Goal: Information Seeking & Learning: Learn about a topic

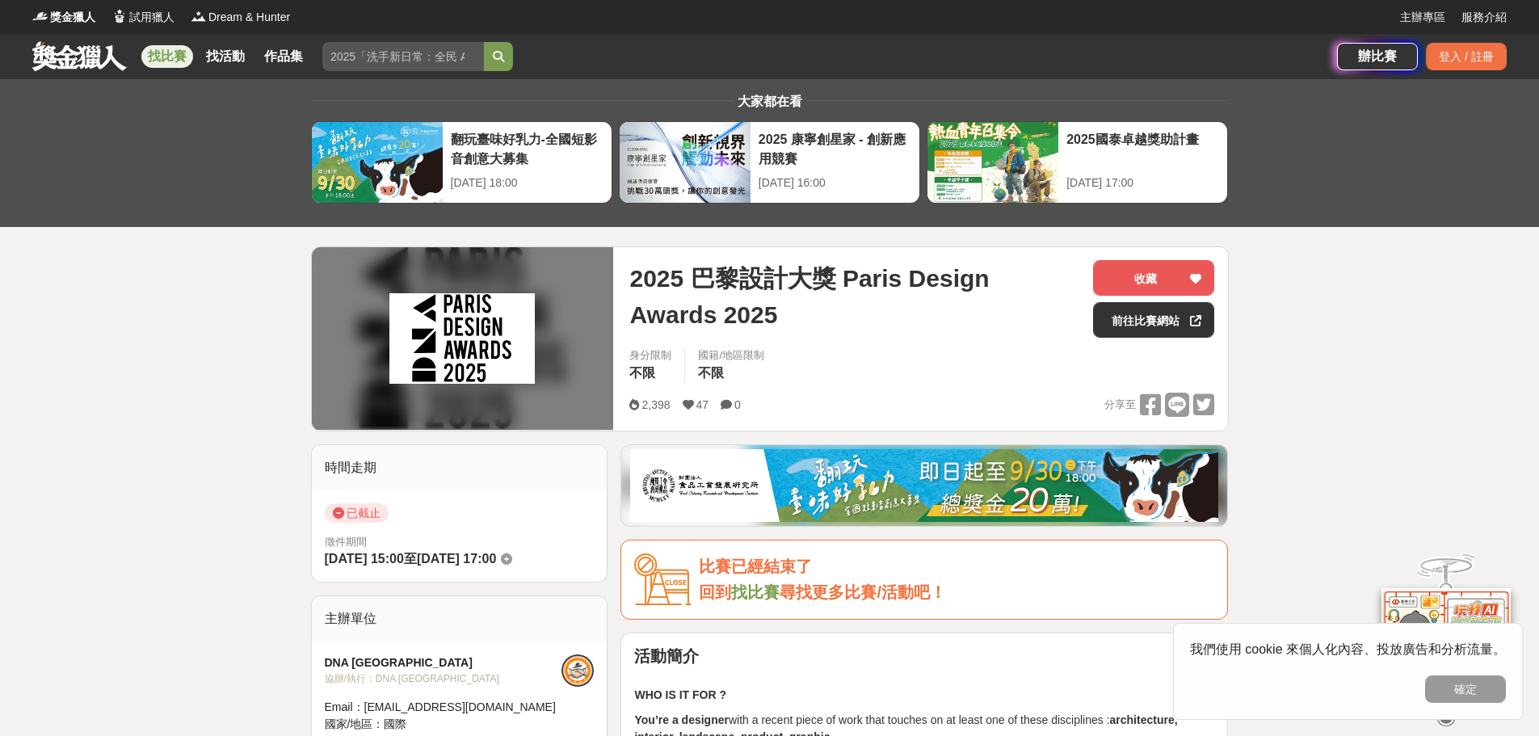
click at [812, 374] on div "身分限制 不限 國籍/地區限制 不限" at bounding box center [921, 369] width 611 height 45
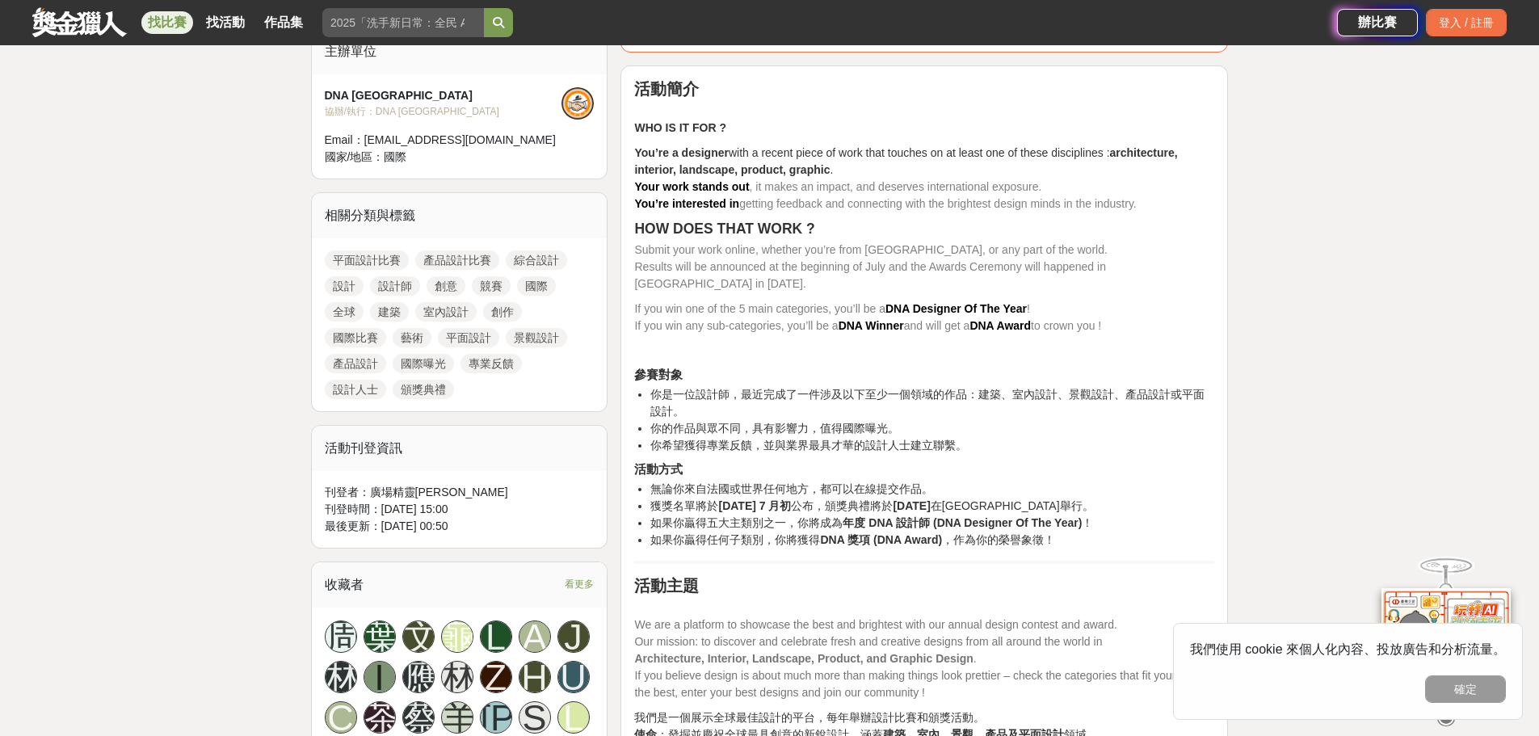
scroll to position [565, 0]
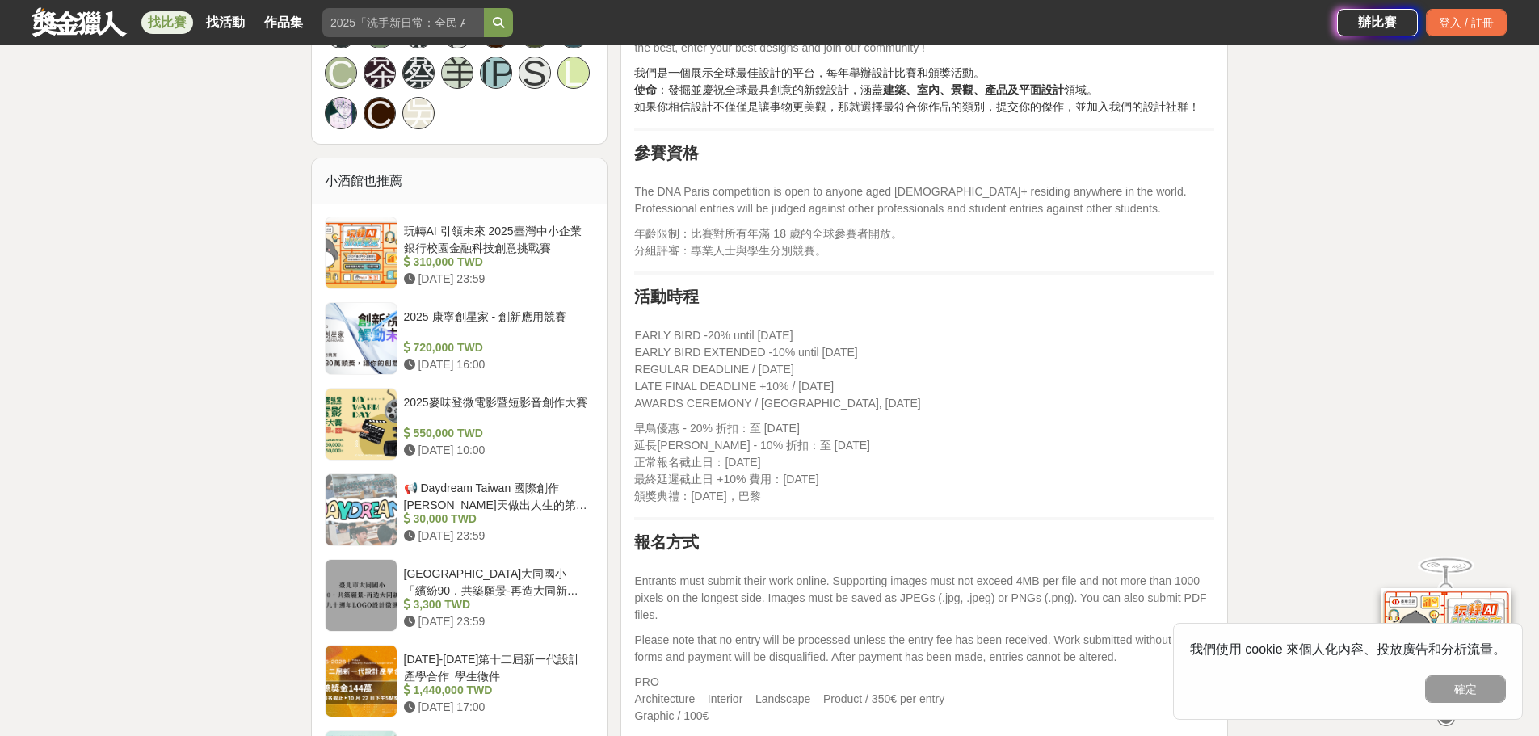
click at [958, 566] on p "Entrants must submit their work online. Supporting images must not exceed 4MB p…" at bounding box center [924, 590] width 580 height 68
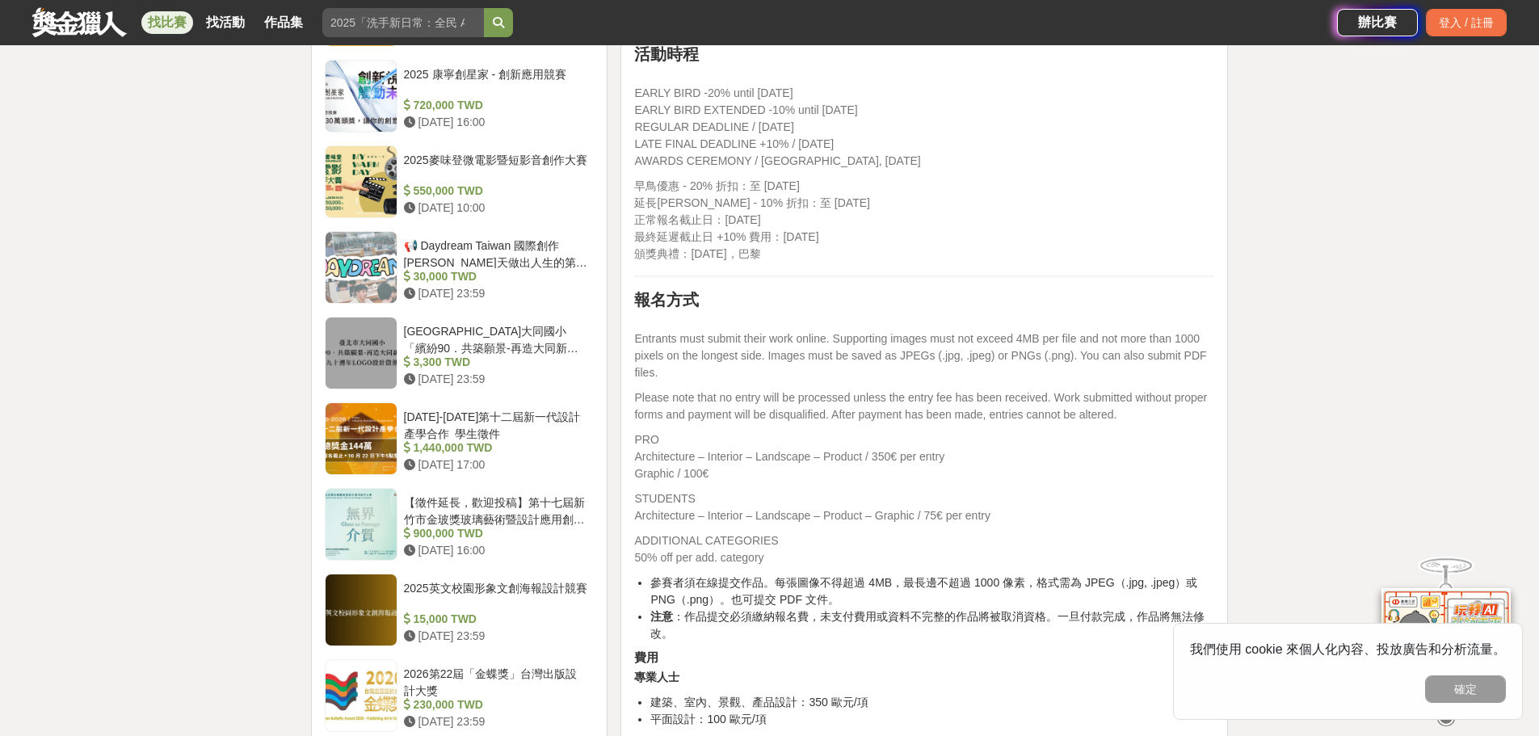
click at [878, 222] on p "[PERSON_NAME] - 20% 折扣：至 [DATE] 延長[PERSON_NAME] - 10% 折扣：至 [DATE] 正常報名截止日：[DATE…" at bounding box center [924, 220] width 580 height 85
click at [888, 214] on p "[PERSON_NAME] - 20% 折扣：至 [DATE] 延長[PERSON_NAME] - 10% 折扣：至 [DATE] 正常報名截止日：[DATE…" at bounding box center [924, 220] width 580 height 85
click at [724, 191] on span "早鳥優惠 - 20% 折扣：至 [DATE]" at bounding box center [716, 185] width 165 height 13
drag, startPoint x: 722, startPoint y: 193, endPoint x: 775, endPoint y: 220, distance: 59.6
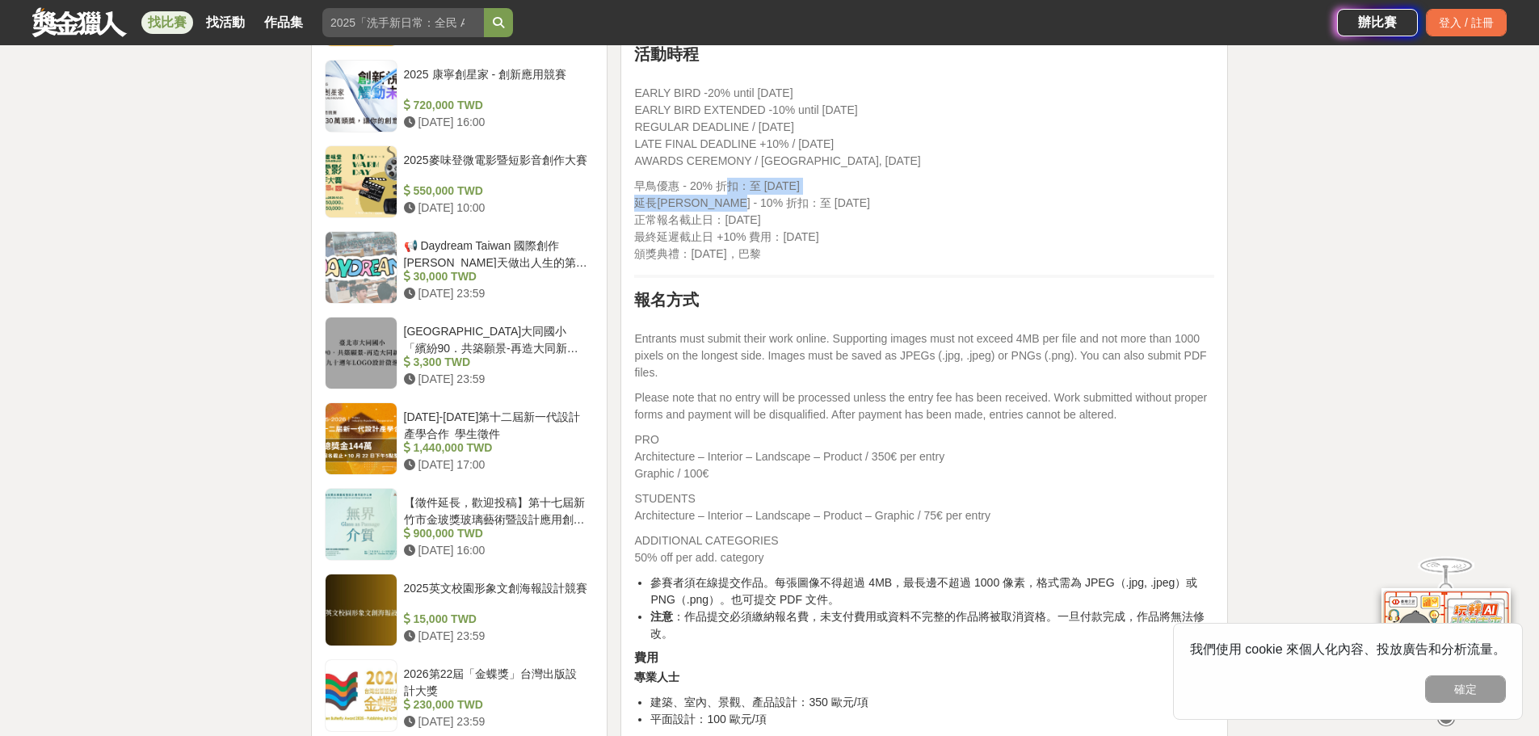
click at [761, 213] on p "[PERSON_NAME] - 20% 折扣：至 [DATE] 延長[PERSON_NAME] - 10% 折扣：至 [DATE] 正常報名截止日：[DATE…" at bounding box center [924, 220] width 580 height 85
click at [799, 246] on p "[PERSON_NAME] - 20% 折扣：至 [DATE] 延長[PERSON_NAME] - 10% 折扣：至 [DATE] 正常報名截止日：[DATE…" at bounding box center [924, 220] width 580 height 85
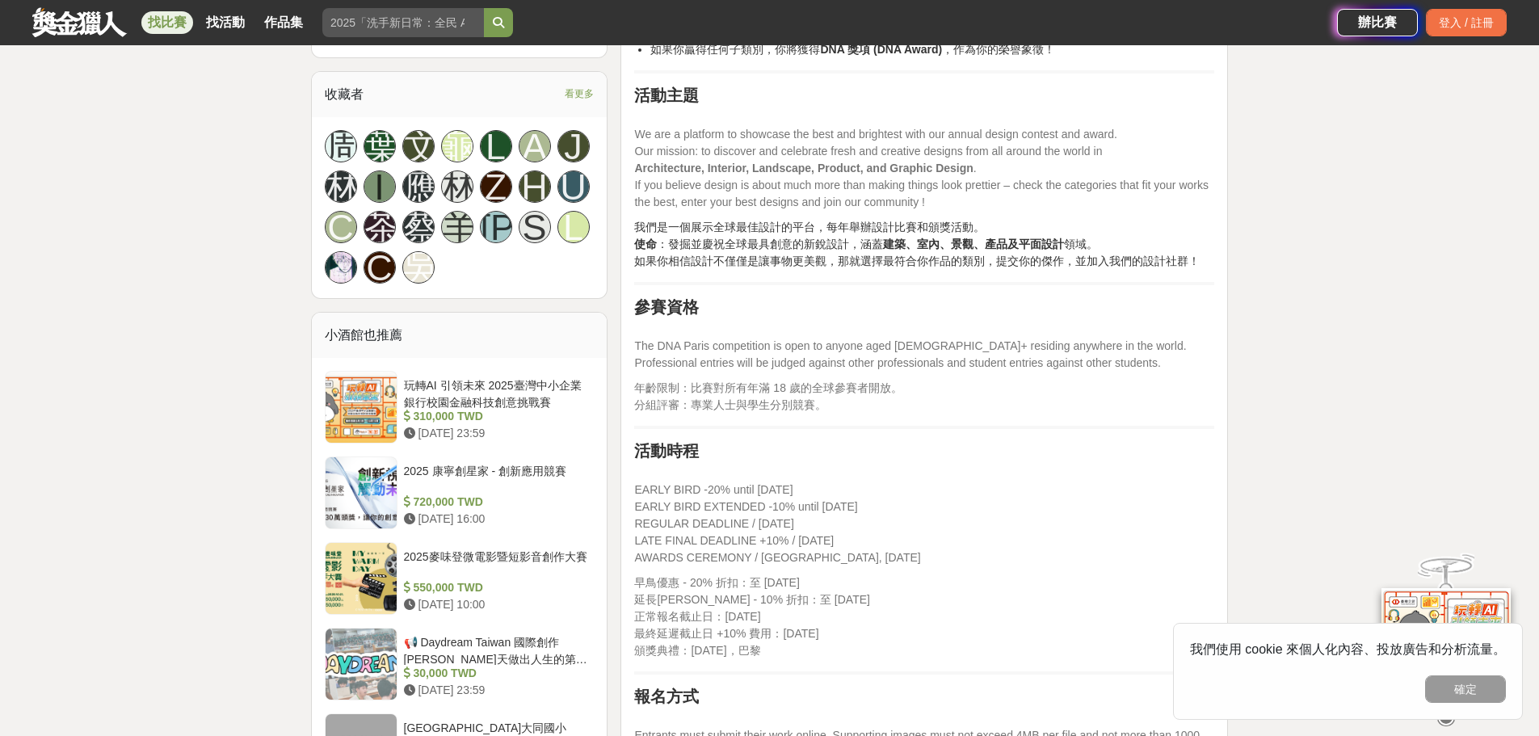
scroll to position [1050, 0]
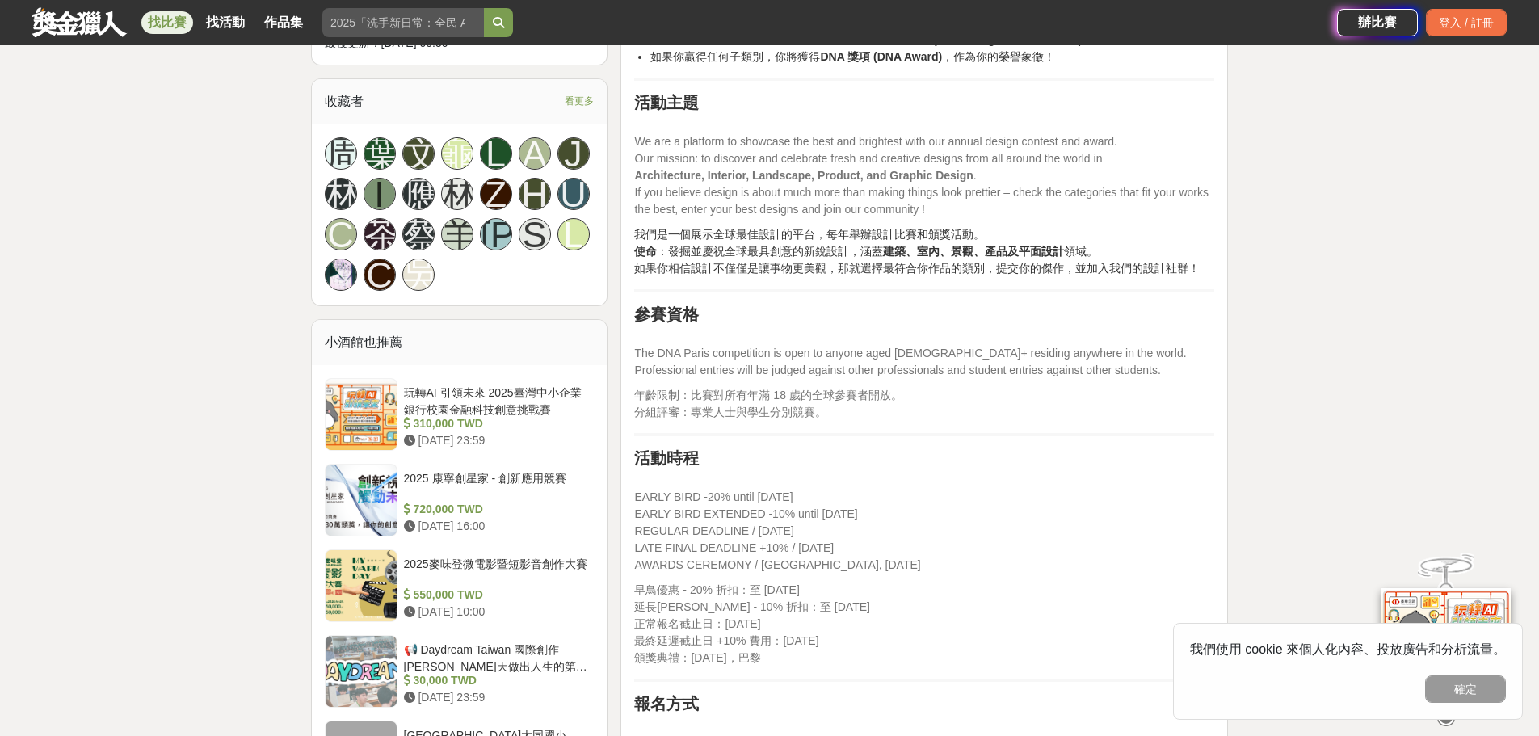
click at [871, 551] on p "EARLY BIRD -20% until [DATE] EARLY BIRD EXTENDED -10% until [DATE] REGULAR DEAD…" at bounding box center [924, 523] width 580 height 102
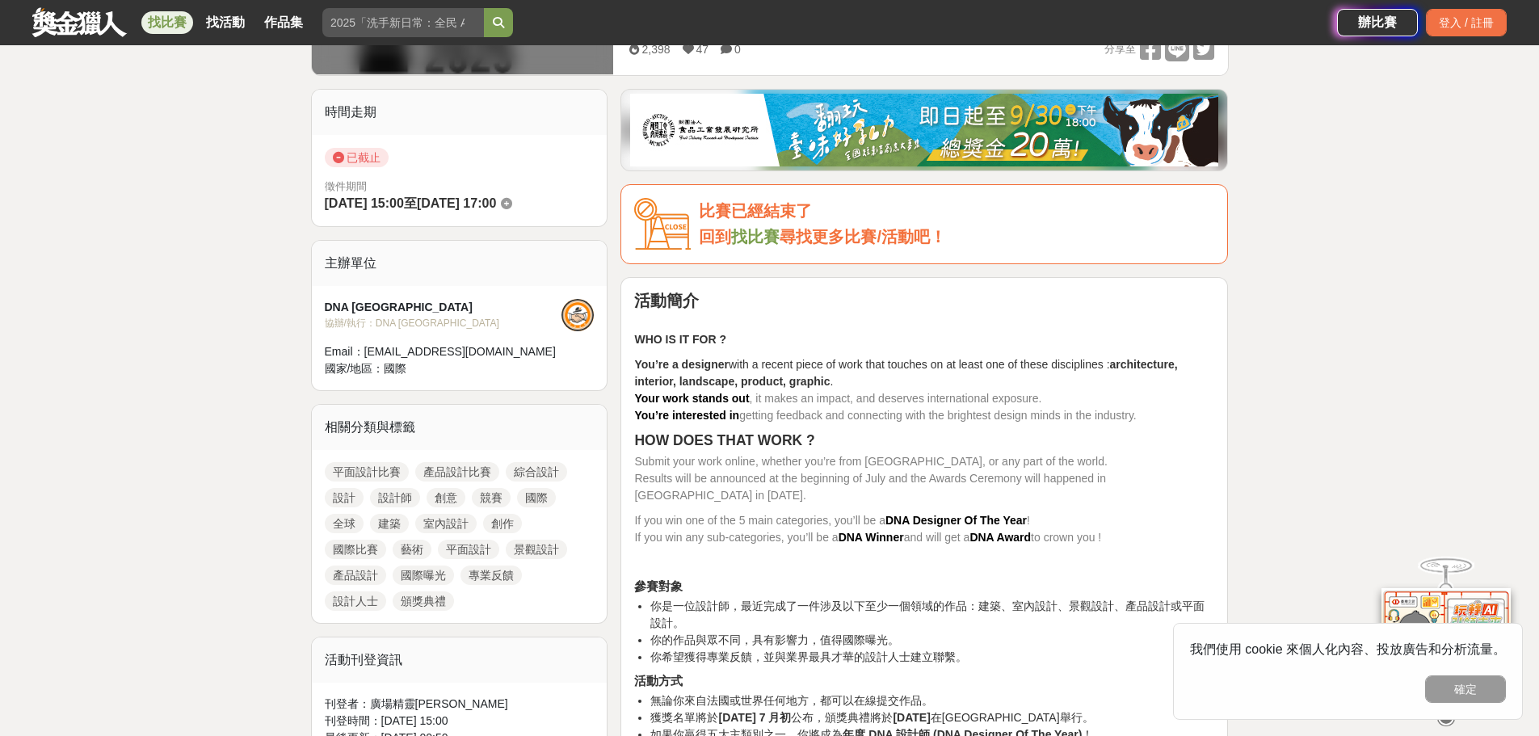
scroll to position [242, 0]
